Goal: Task Accomplishment & Management: Complete application form

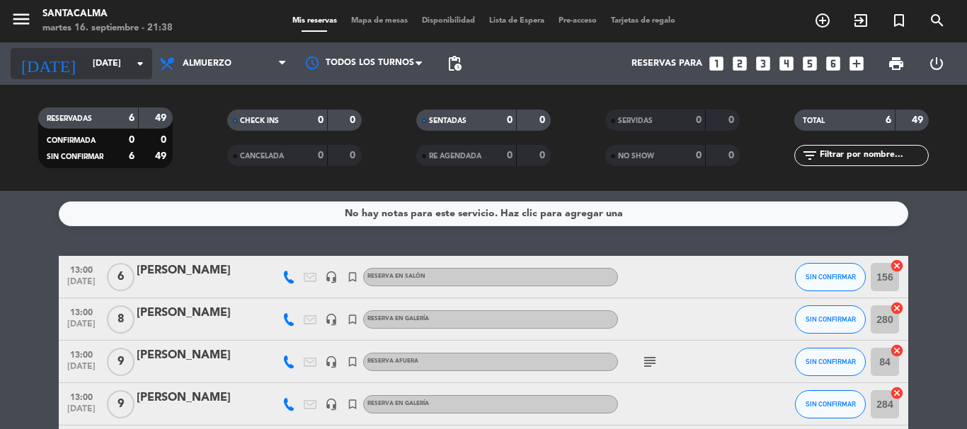
click at [116, 64] on input "[DATE]" at bounding box center [146, 64] width 120 height 24
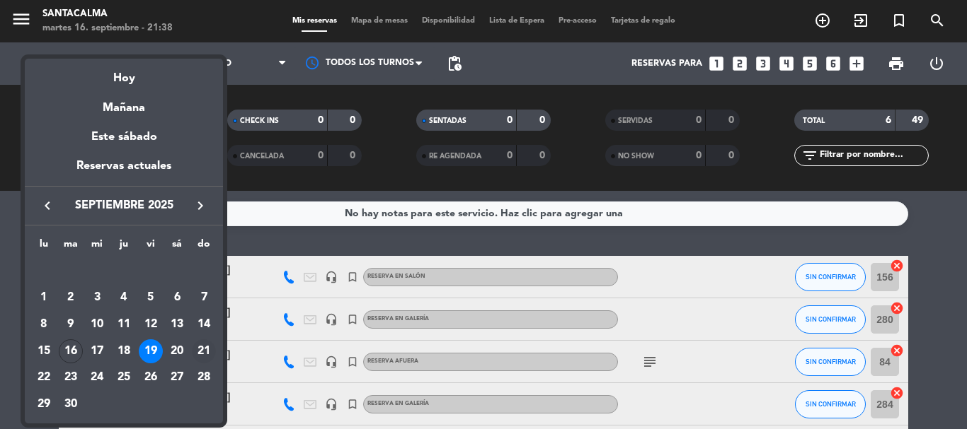
click at [207, 355] on div "21" at bounding box center [204, 352] width 24 height 24
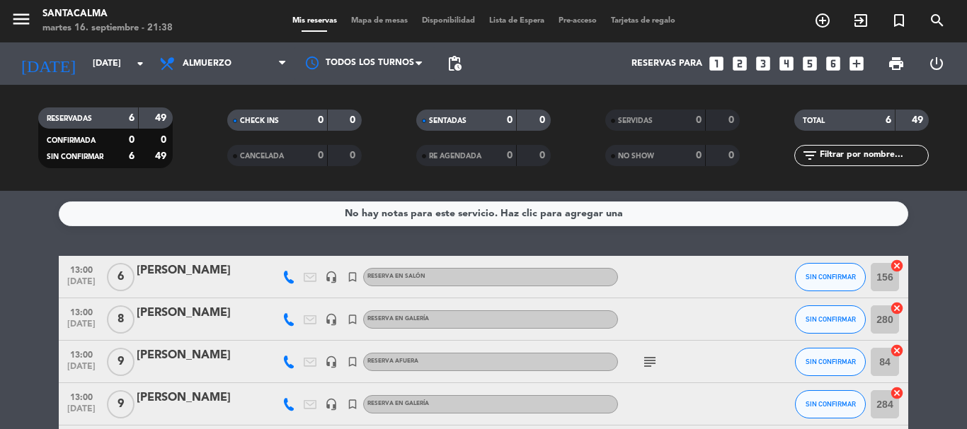
type input "[DATE]"
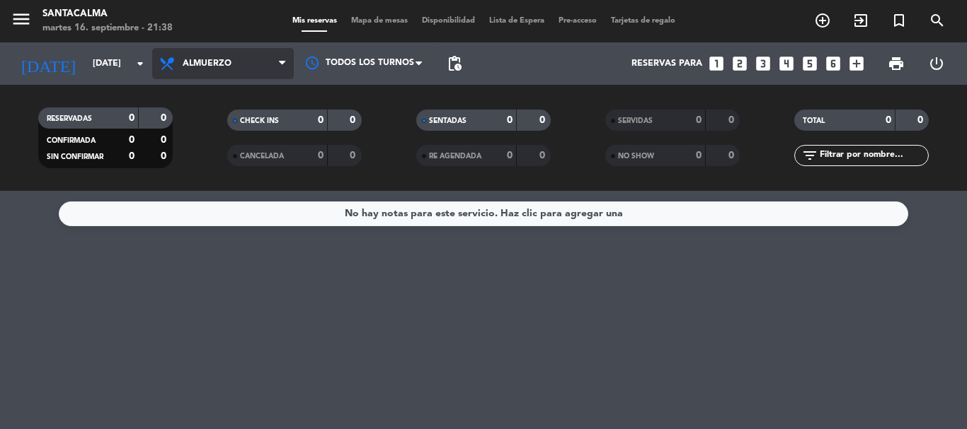
click at [255, 65] on span "Almuerzo" at bounding box center [223, 63] width 142 height 31
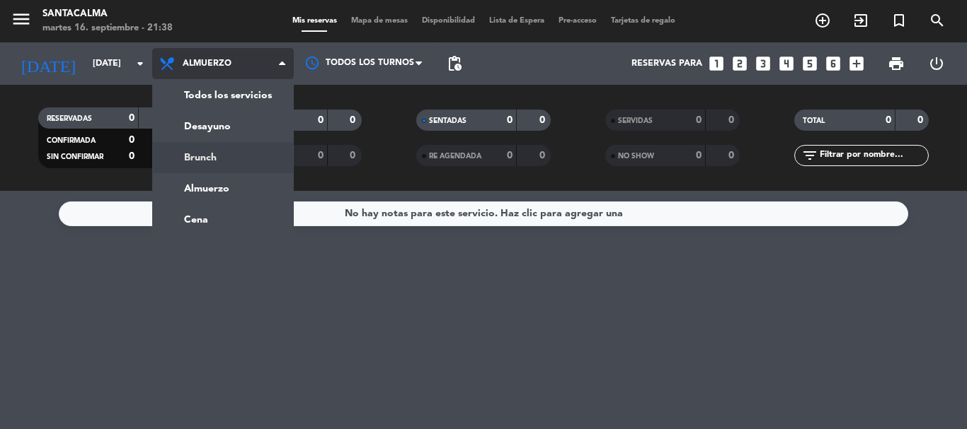
click at [248, 154] on div "menu Santacalma [DATE] 16. septiembre - 21:38 Mis reservas Mapa de mesas Dispon…" at bounding box center [483, 95] width 967 height 191
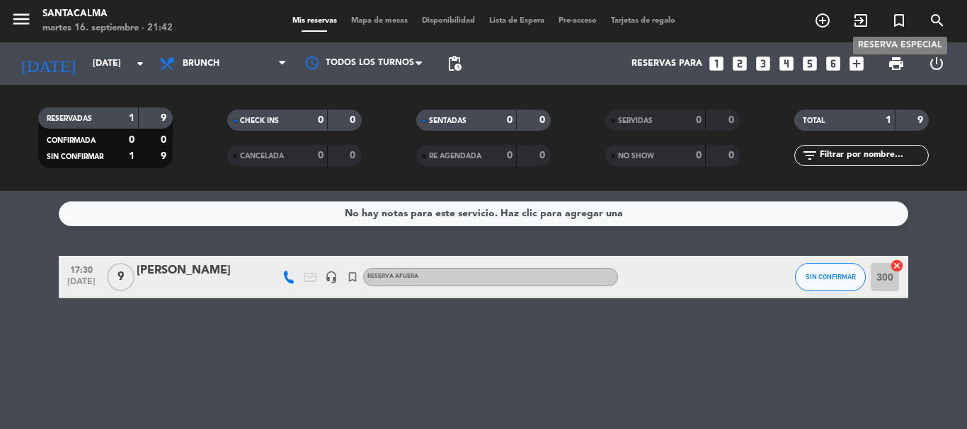
click at [904, 25] on icon "turned_in_not" at bounding box center [898, 20] width 17 height 17
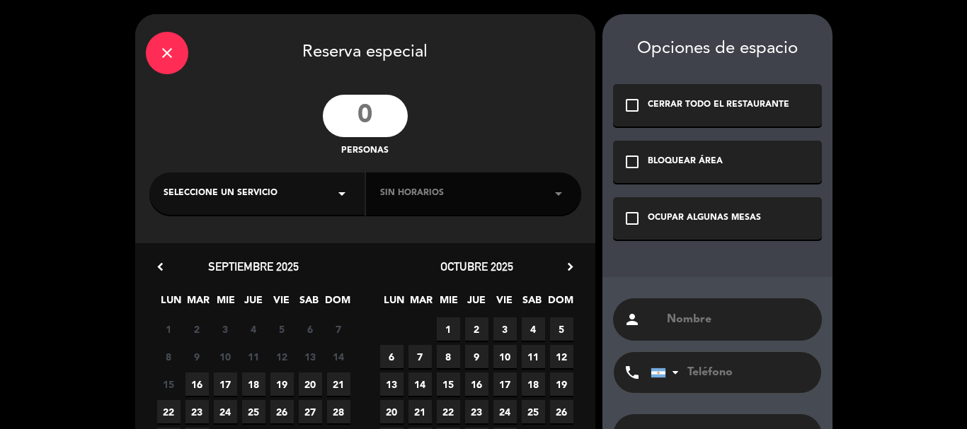
click at [393, 123] on input "number" at bounding box center [365, 116] width 85 height 42
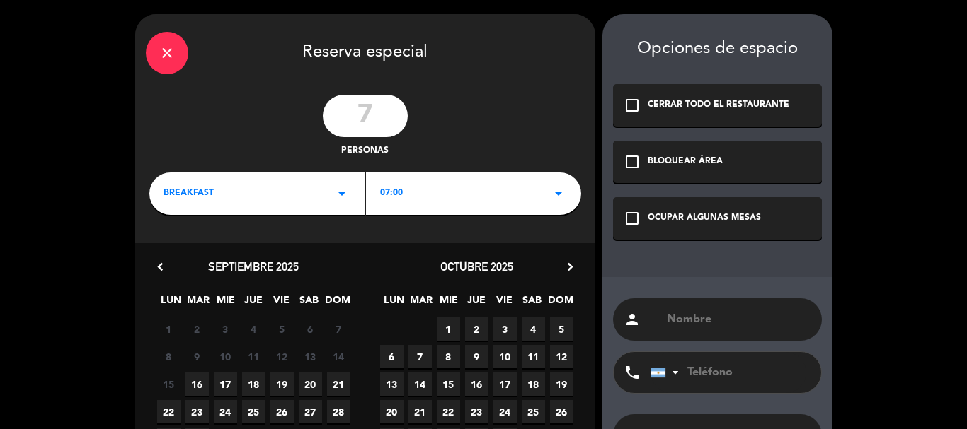
type input "7"
click at [699, 210] on div "check_box_outline_blank OCUPAR ALGUNAS MESAS" at bounding box center [717, 218] width 209 height 42
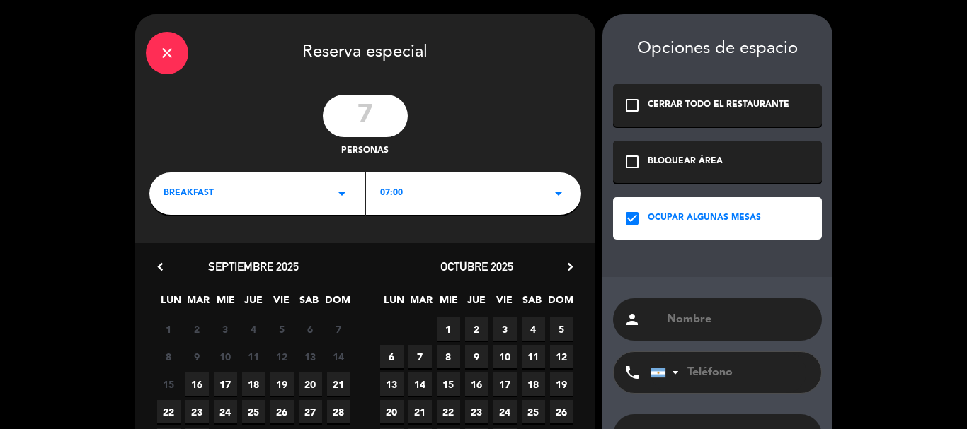
click at [714, 315] on input "text" at bounding box center [738, 320] width 146 height 20
paste input "[PERSON_NAME]"
type input "[PERSON_NAME]"
click at [254, 197] on div "BREAKFAST arrow_drop_down" at bounding box center [256, 194] width 215 height 42
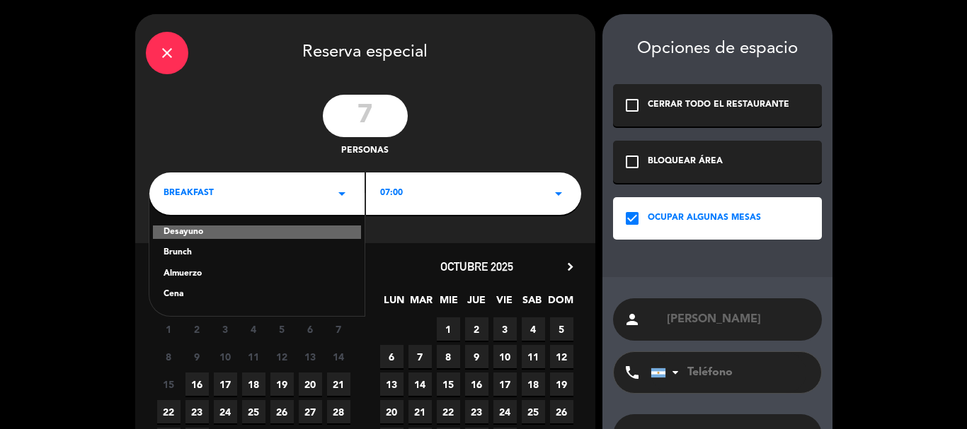
click at [187, 252] on div "Brunch" at bounding box center [256, 253] width 187 height 14
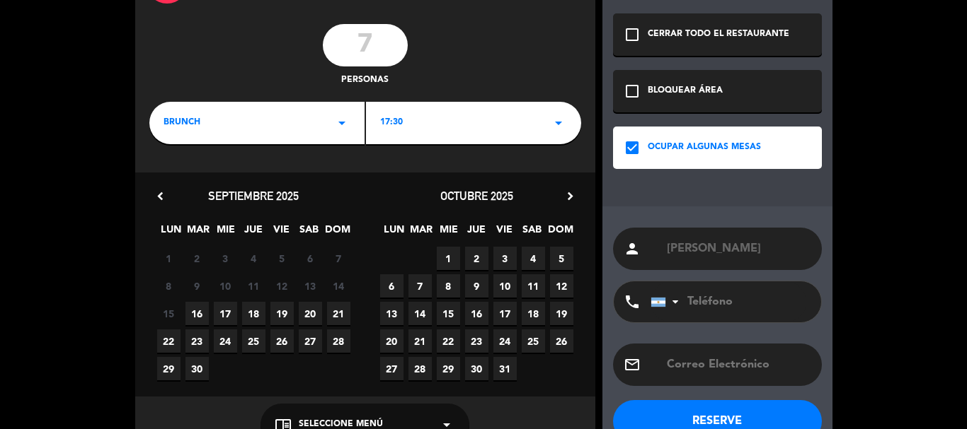
scroll to position [108, 0]
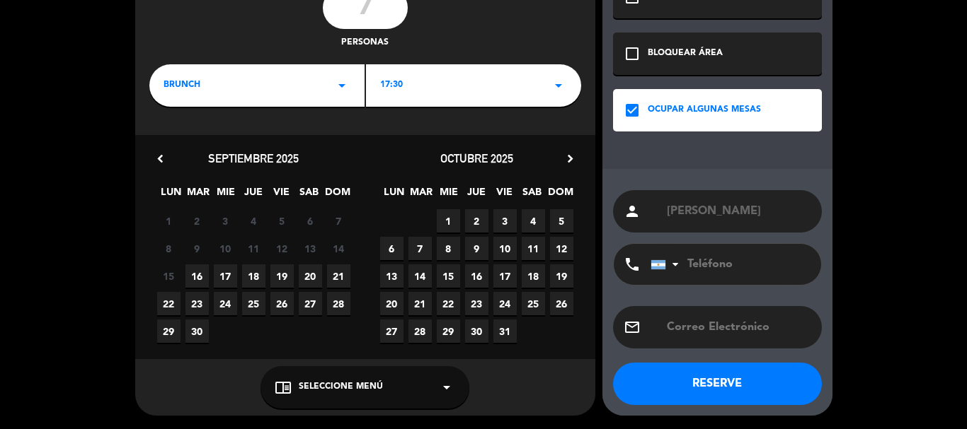
click at [331, 282] on span "21" at bounding box center [338, 276] width 23 height 23
click at [307, 389] on span "Seleccione Menú" at bounding box center [341, 388] width 84 height 14
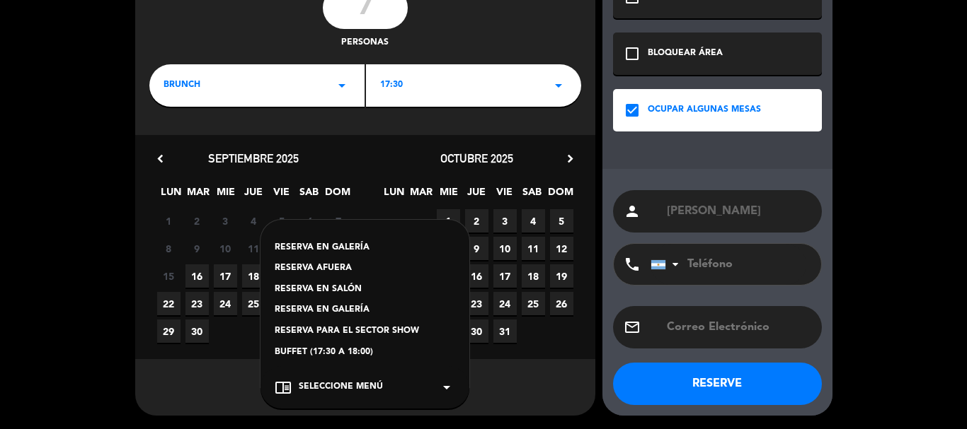
click at [335, 287] on div "RESERVA EN SALÓN" at bounding box center [365, 290] width 180 height 14
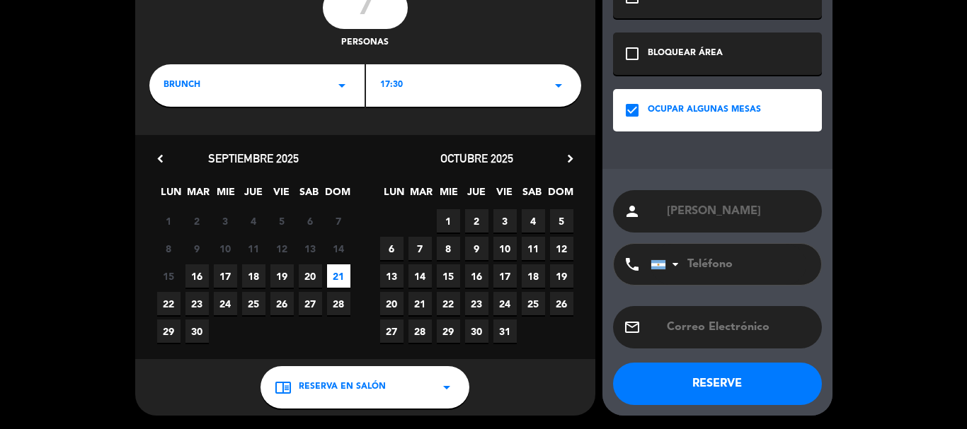
click at [740, 270] on input "tel" at bounding box center [728, 264] width 156 height 41
type input "3516598411"
click at [701, 387] on button "RESERVE" at bounding box center [717, 384] width 209 height 42
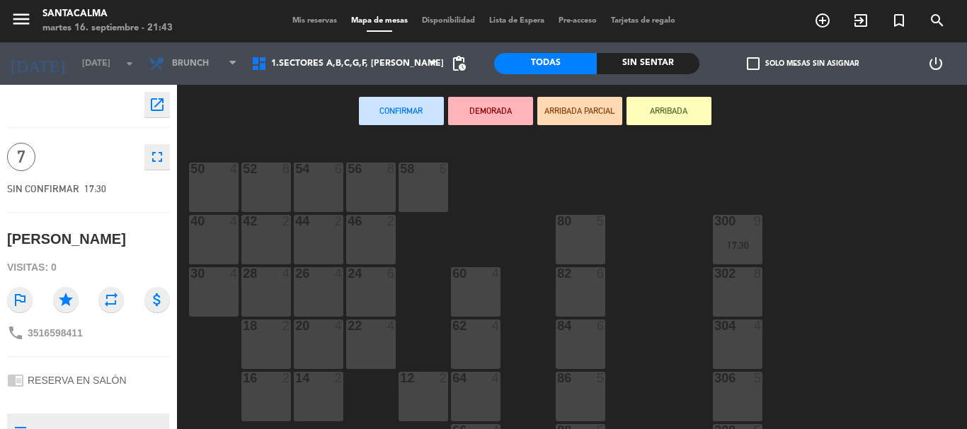
click at [93, 420] on textarea at bounding box center [100, 432] width 135 height 30
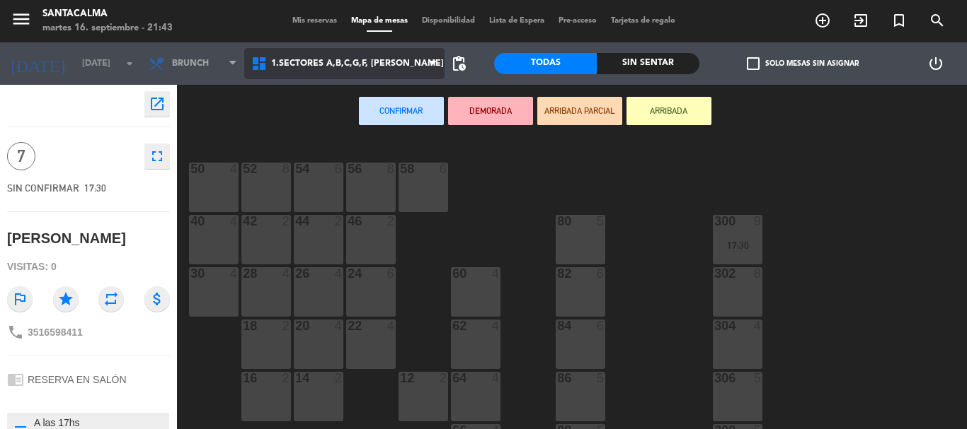
type textarea "A las 17hs"
click at [382, 65] on span "1.Sectores A,B,C,G,F, [PERSON_NAME]" at bounding box center [357, 64] width 173 height 10
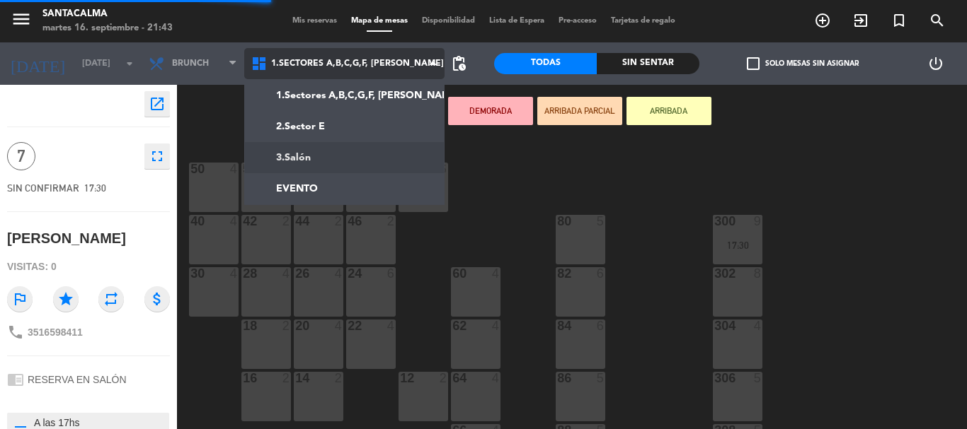
click at [370, 159] on ng-component "menu Santacalma [DATE] 16. septiembre - 21:43 Mis reservas Mapa de mesas Dispon…" at bounding box center [483, 214] width 967 height 429
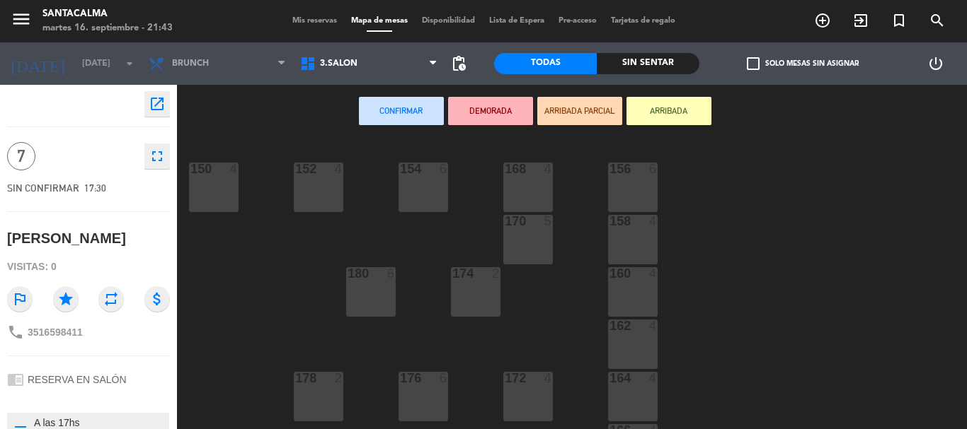
click at [627, 197] on div "156 6" at bounding box center [633, 188] width 50 height 50
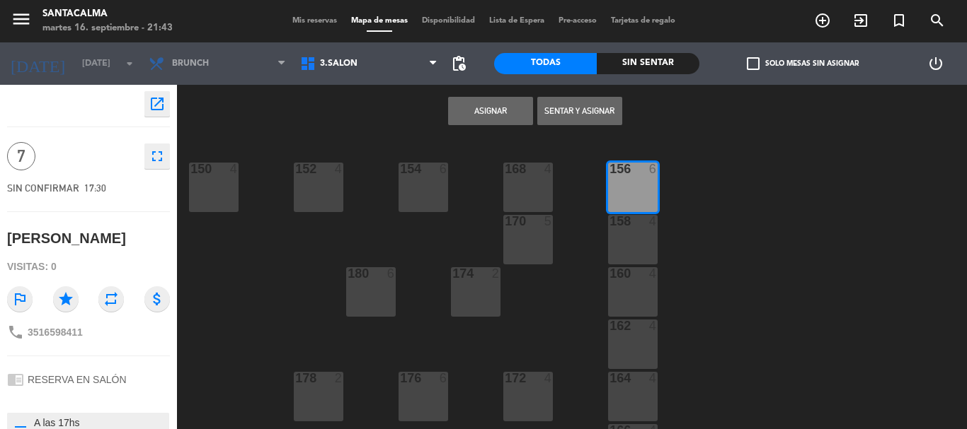
click at [488, 116] on button "Asignar" at bounding box center [490, 111] width 85 height 28
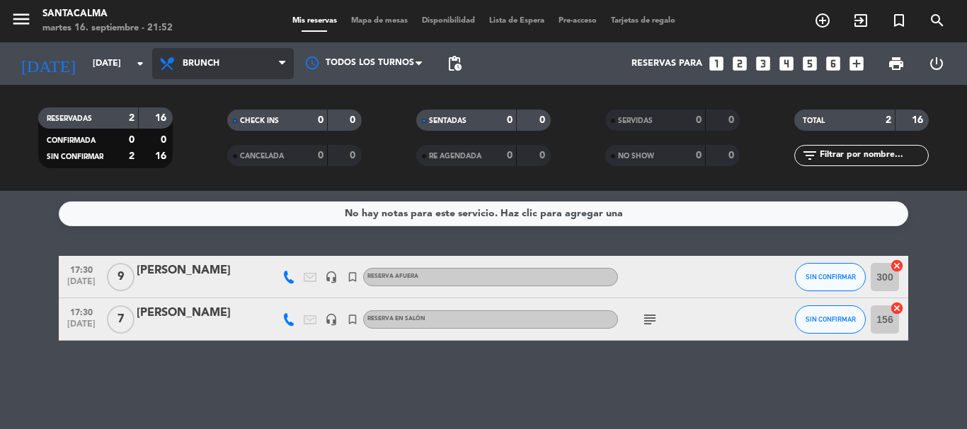
click at [203, 59] on span "Brunch" at bounding box center [201, 64] width 37 height 10
click at [220, 219] on ng-component "menu Santacalma [DATE] 16. septiembre - 21:52 Mis reservas Mapa de mesas Dispon…" at bounding box center [483, 214] width 967 height 429
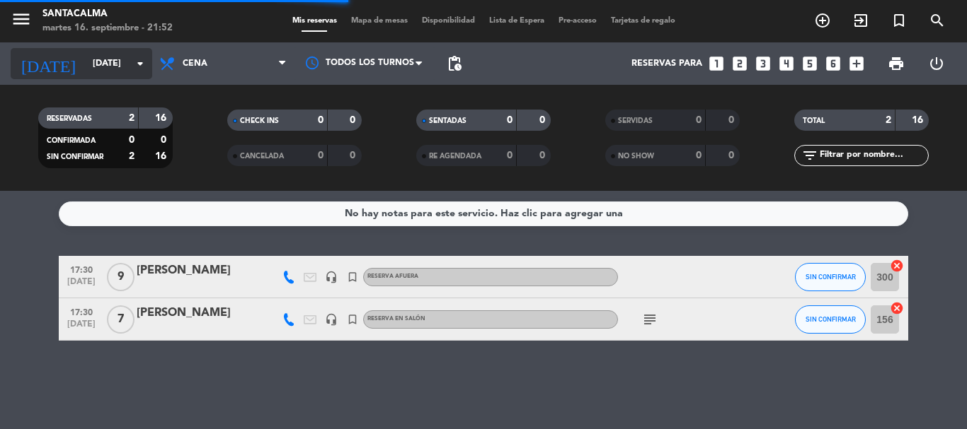
click at [99, 57] on input "[DATE]" at bounding box center [146, 64] width 120 height 24
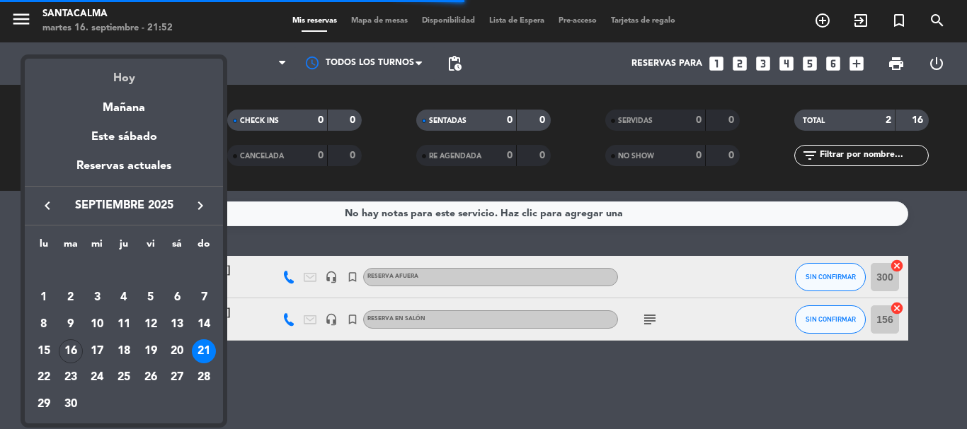
click at [139, 85] on div "Hoy" at bounding box center [124, 73] width 198 height 29
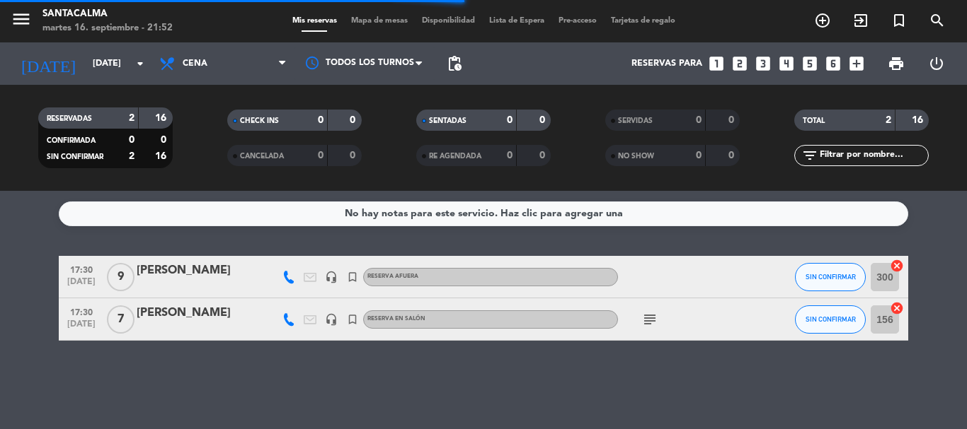
type input "[DATE]"
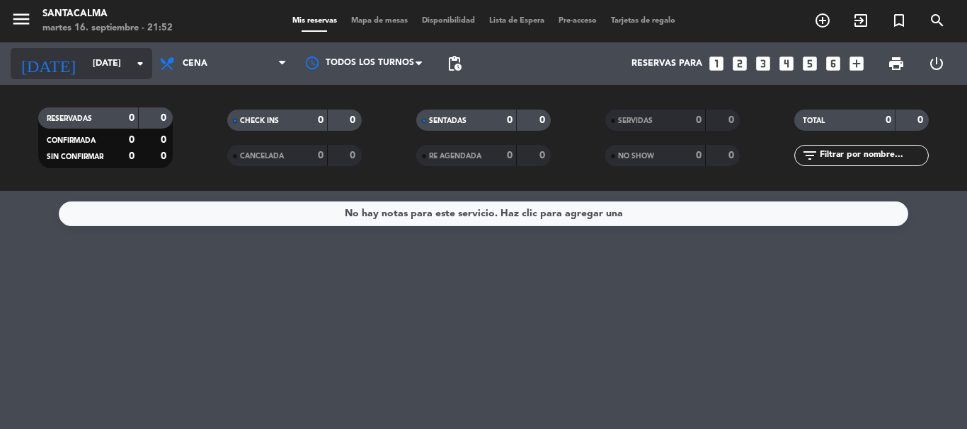
click at [131, 64] on input "[DATE]" at bounding box center [146, 64] width 120 height 24
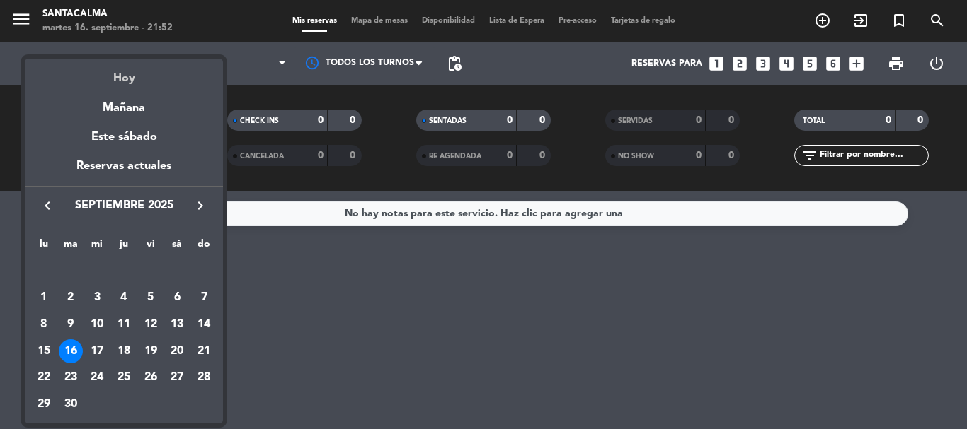
click at [115, 76] on div "Hoy" at bounding box center [124, 73] width 198 height 29
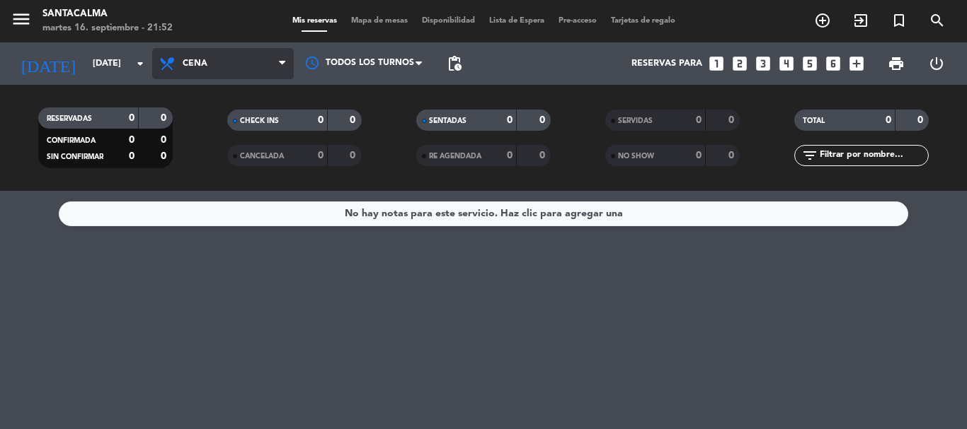
click at [191, 61] on span "Cena" at bounding box center [195, 64] width 25 height 10
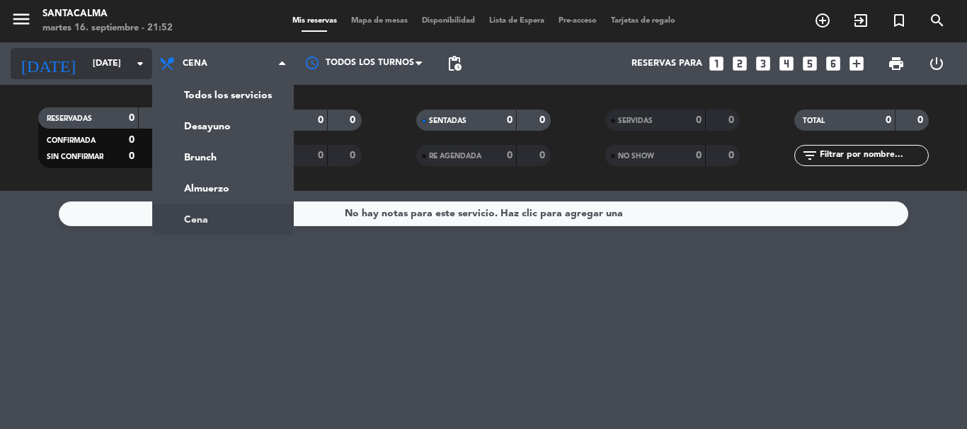
click at [116, 54] on input "[DATE]" at bounding box center [146, 64] width 120 height 24
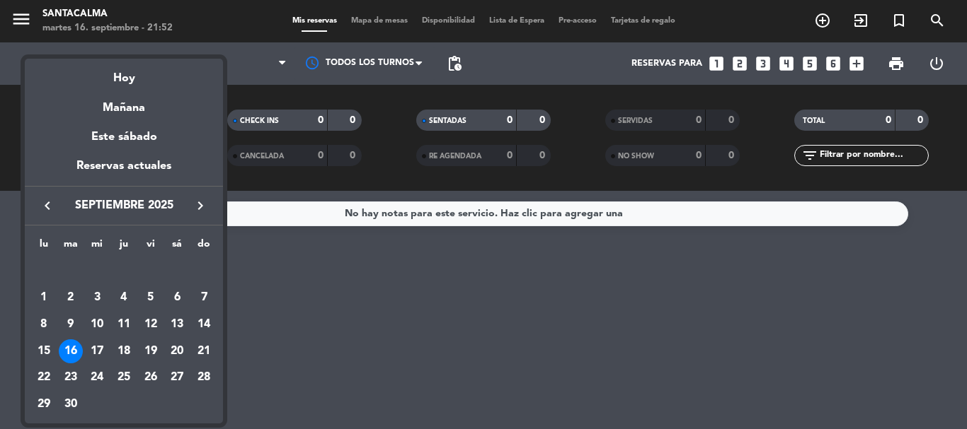
click at [301, 263] on div at bounding box center [483, 214] width 967 height 429
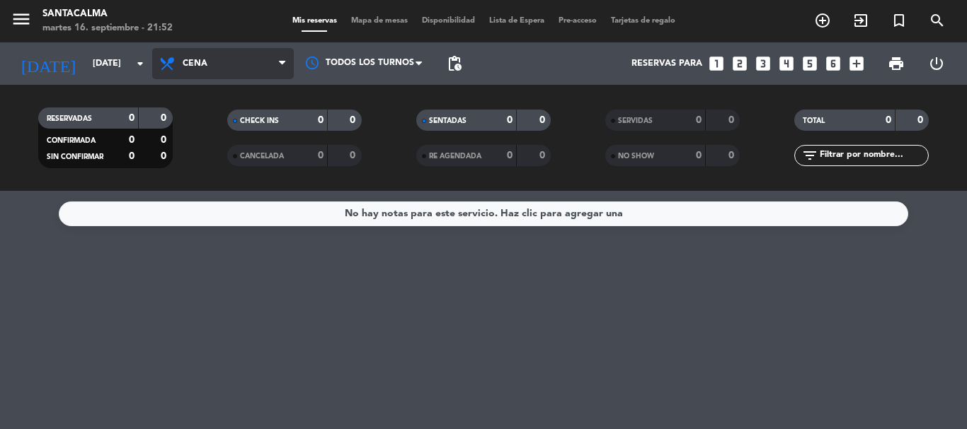
click at [235, 64] on span "Cena" at bounding box center [223, 63] width 142 height 31
click at [208, 210] on ng-component "menu Santacalma [DATE] 16. septiembre - 21:52 Mis reservas Mapa de mesas Dispon…" at bounding box center [483, 214] width 967 height 429
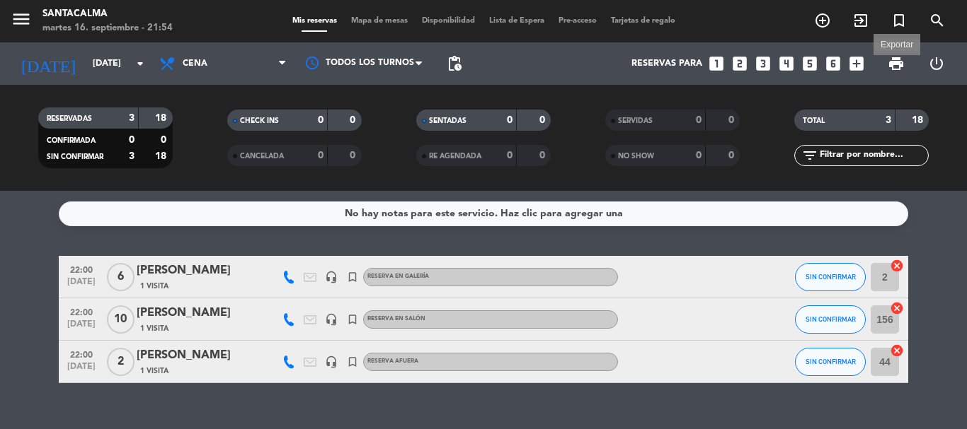
click at [898, 59] on span "print" at bounding box center [895, 63] width 17 height 17
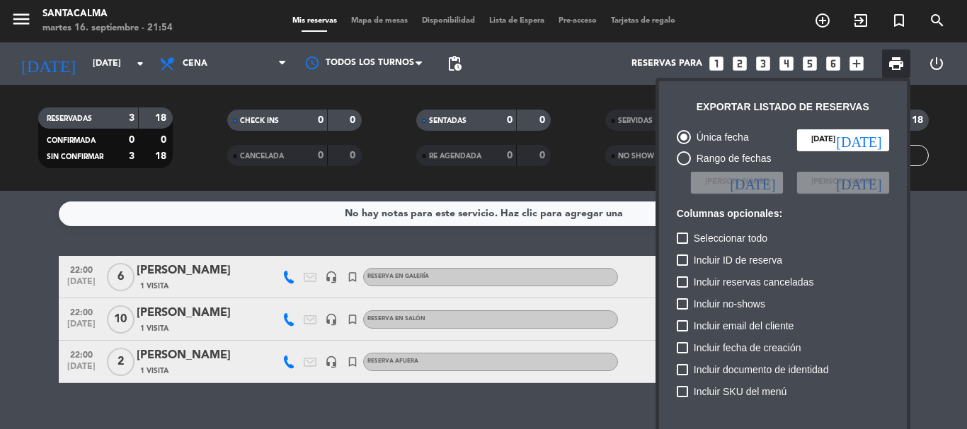
scroll to position [86, 0]
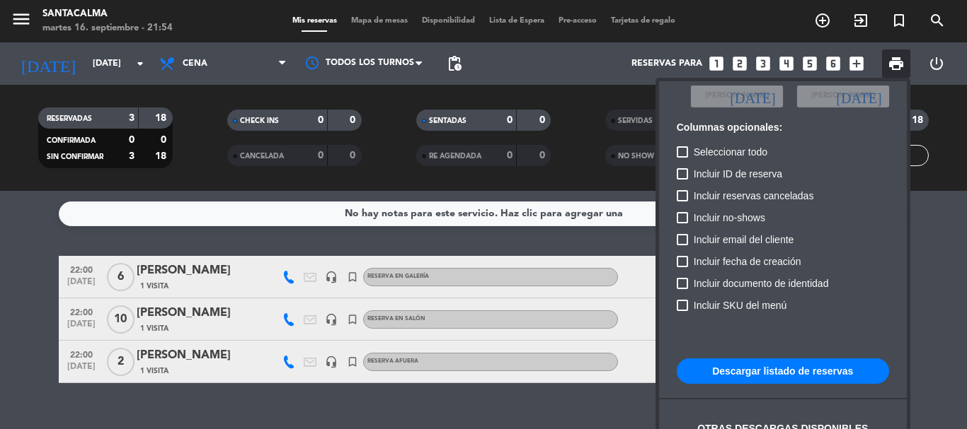
click at [755, 361] on button "Descargar listado de reservas" at bounding box center [782, 371] width 212 height 25
